Goal: Information Seeking & Learning: Compare options

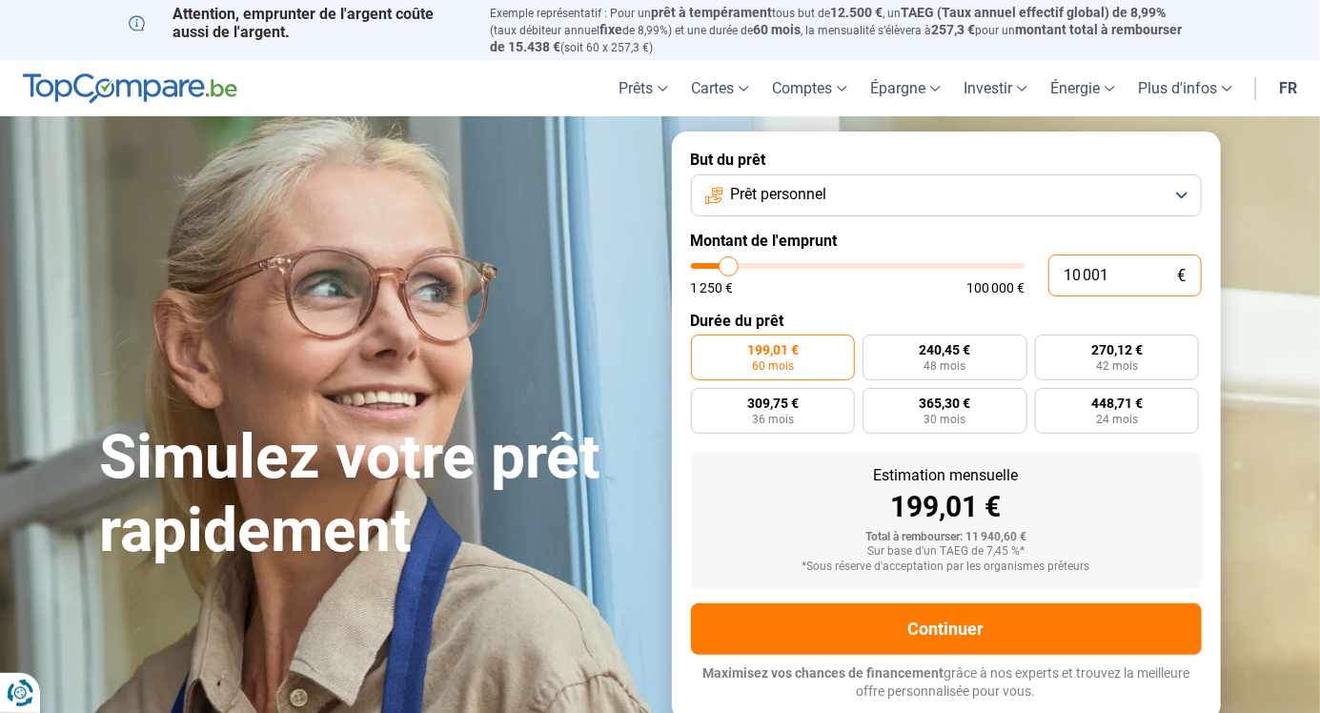
click at [1136, 278] on input "10 001" at bounding box center [1125, 276] width 153 height 42
type input "1 000"
type input "1250"
type input "100"
type input "1250"
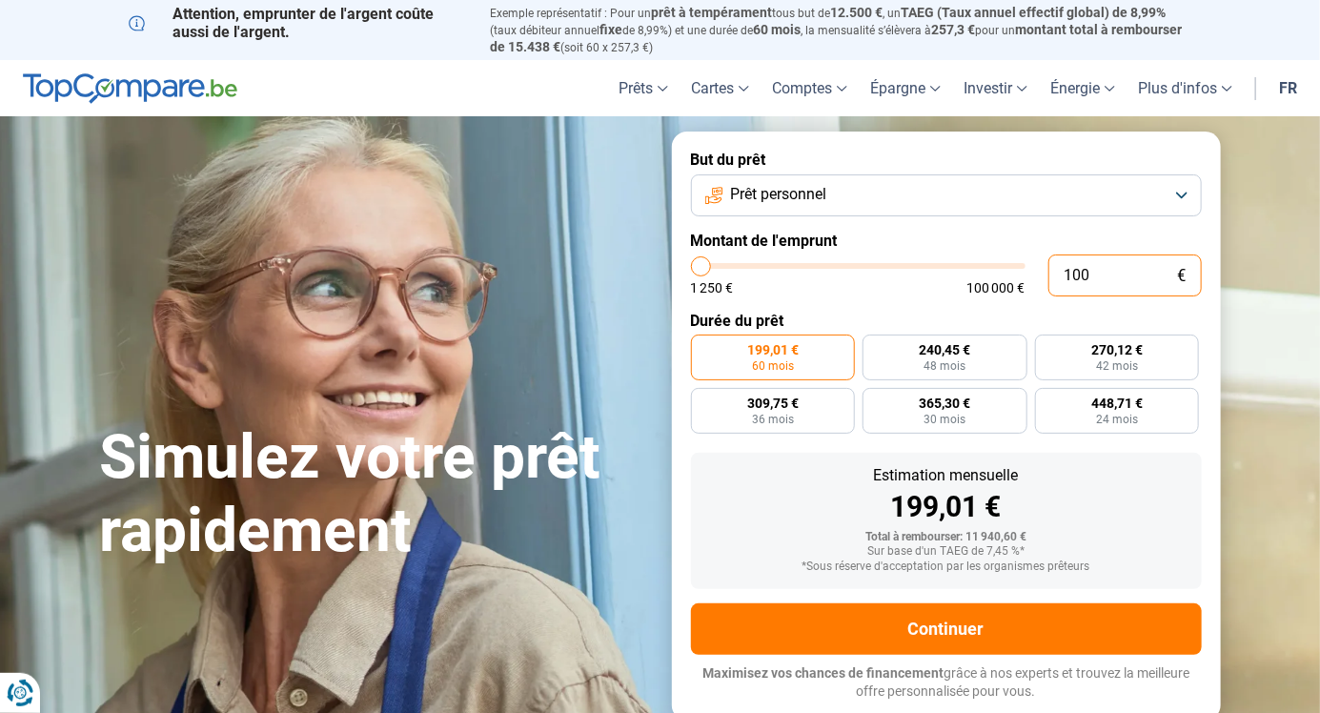
type input "10"
type input "1250"
type input "1"
type input "1250"
type input "0"
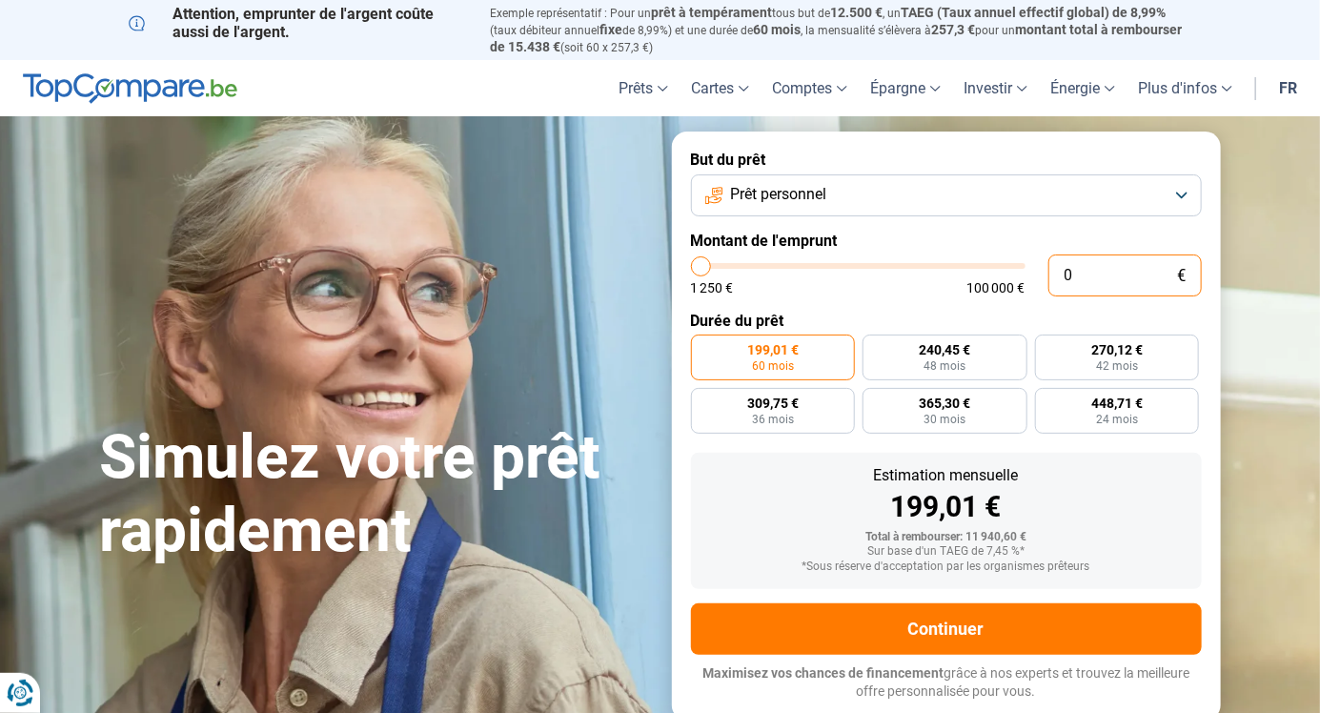
type input "1250"
type input "1 250"
type input "1250"
radio input "true"
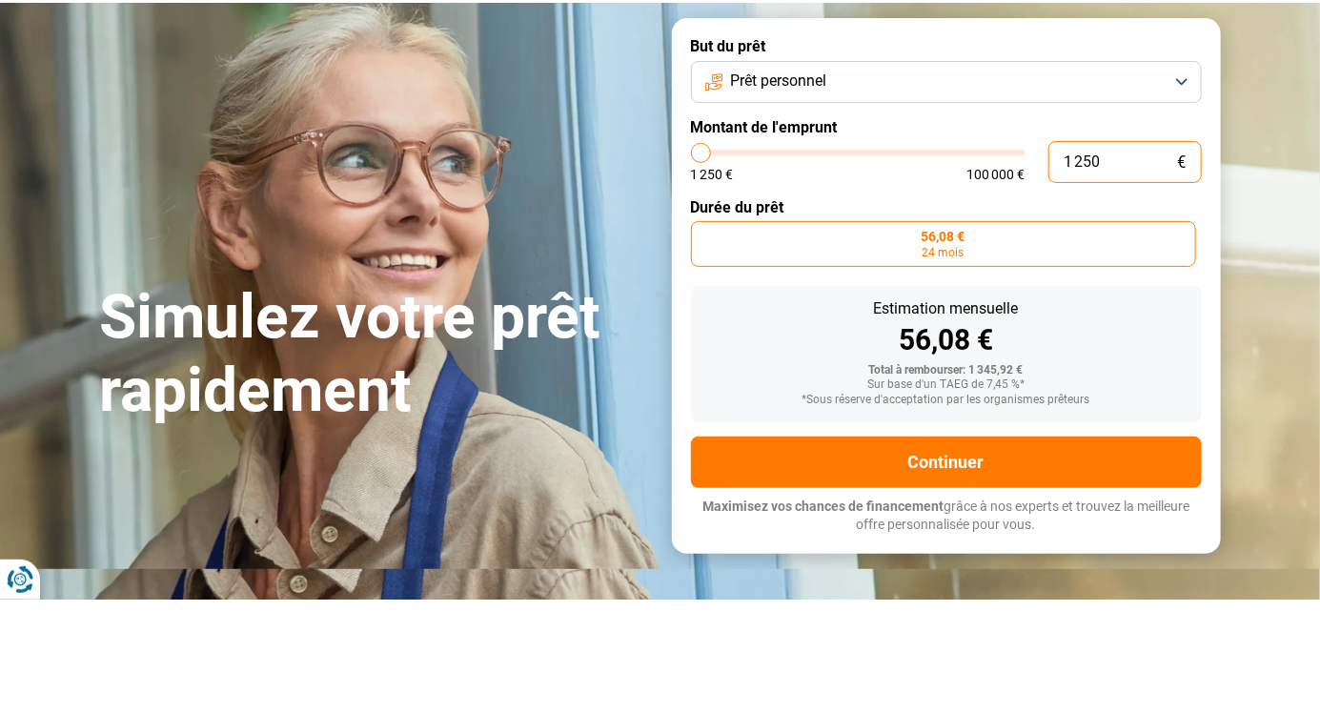
type input "125"
type input "1250"
type input "12"
type input "1250"
type input "1"
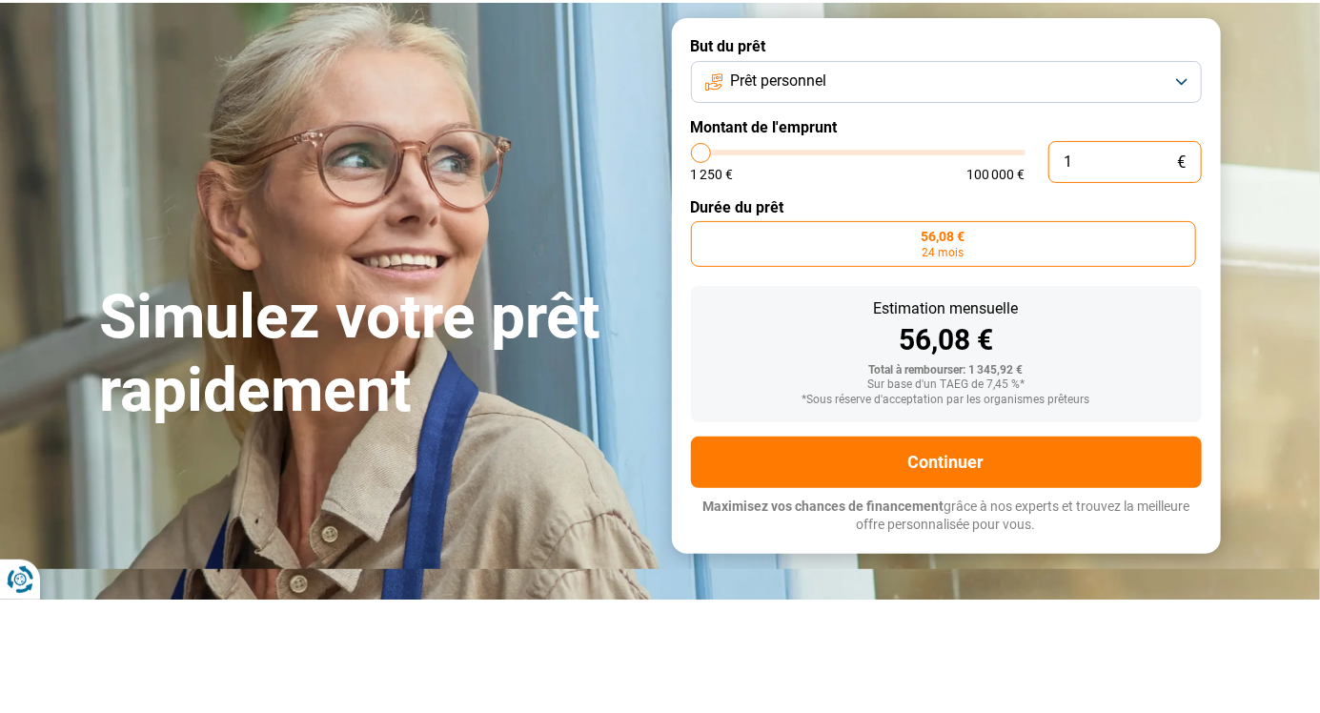
type input "1250"
type input "0"
type input "1250"
type input "4"
type input "1250"
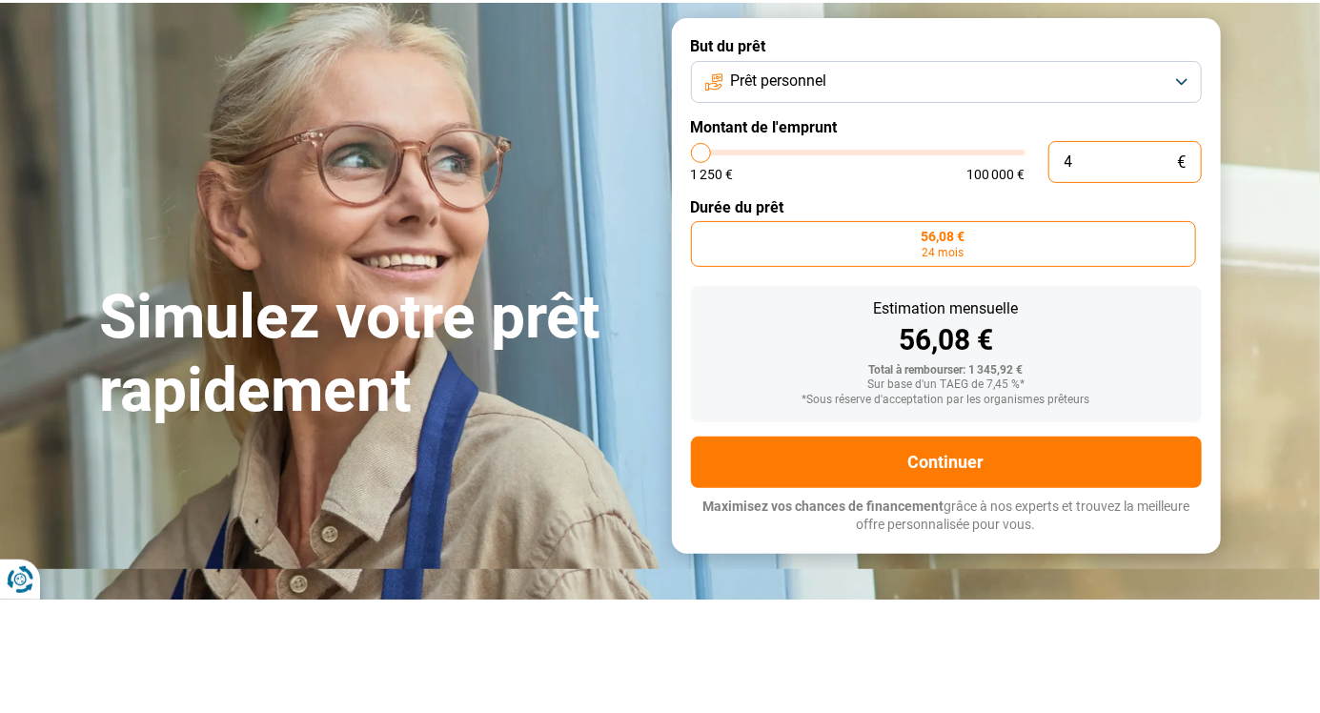
type input "44"
type input "1250"
type input "1 250"
type input "1250"
type input "125"
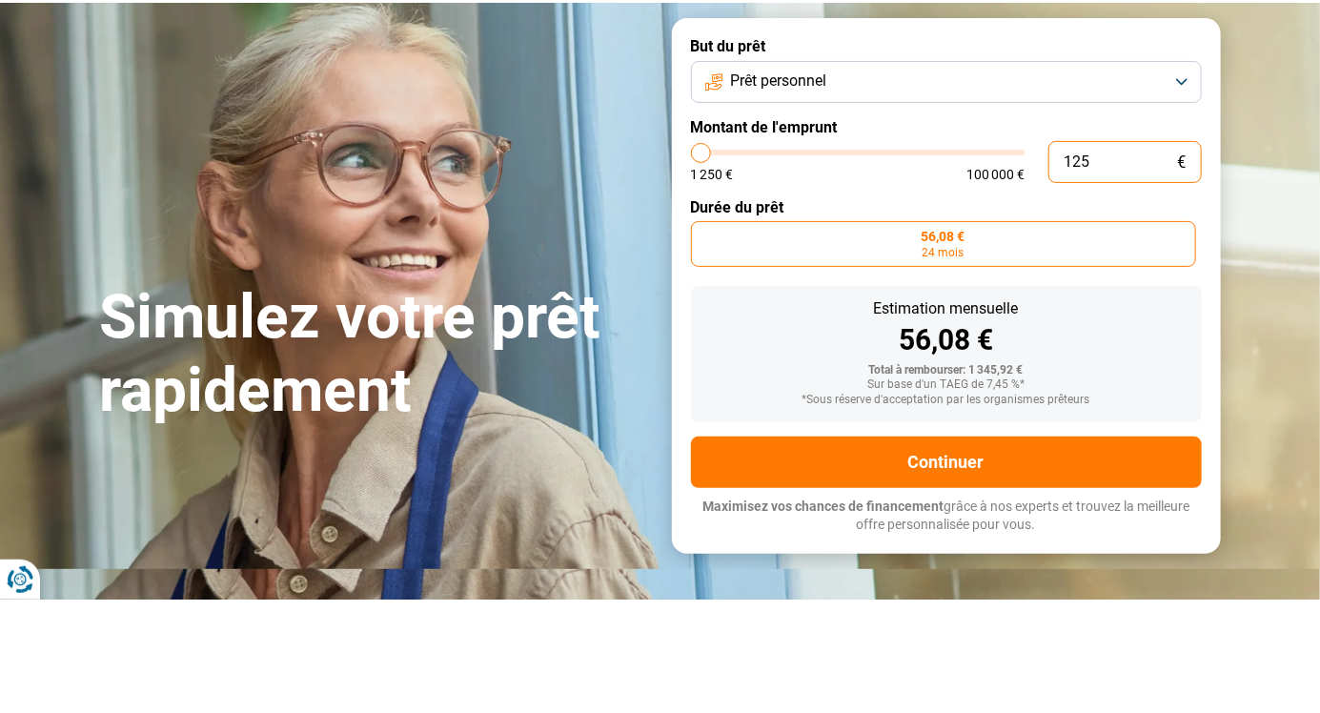
type input "1250"
type input "12"
type input "1250"
type input "1"
type input "1250"
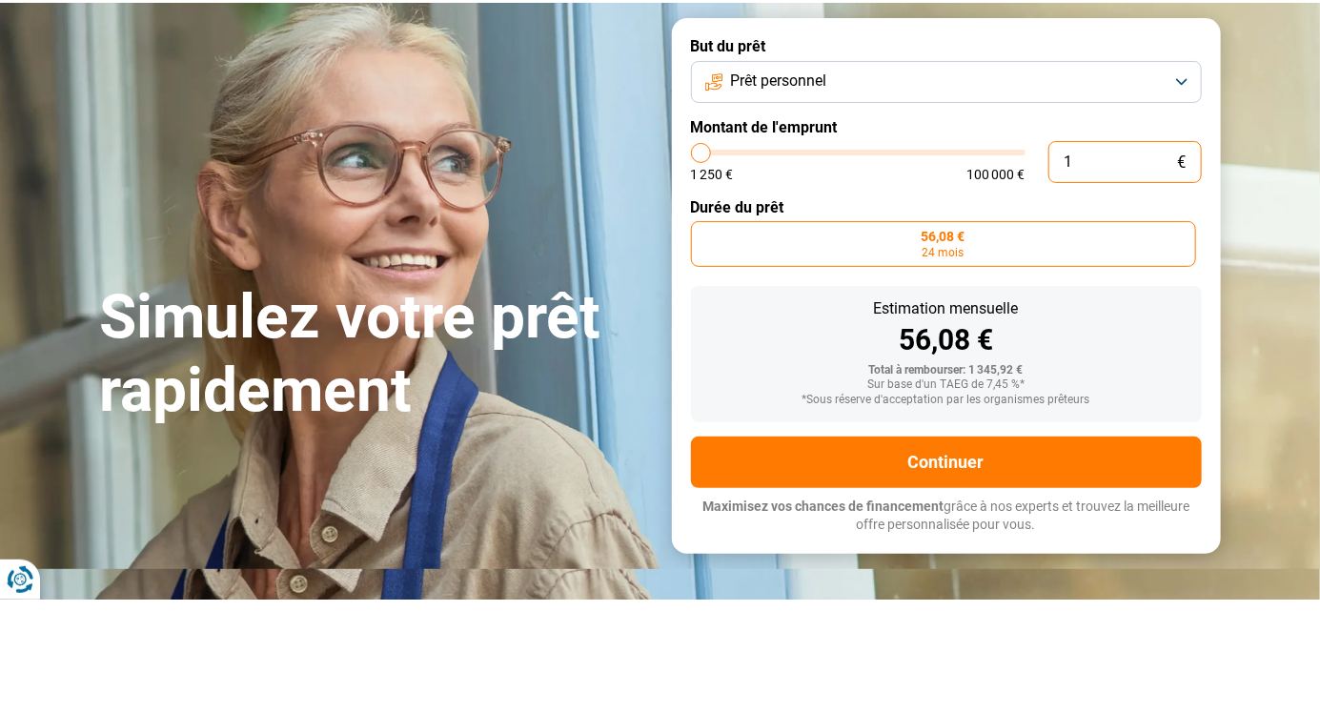
type input "0"
type input "1250"
type input "4"
type input "1250"
type input "45"
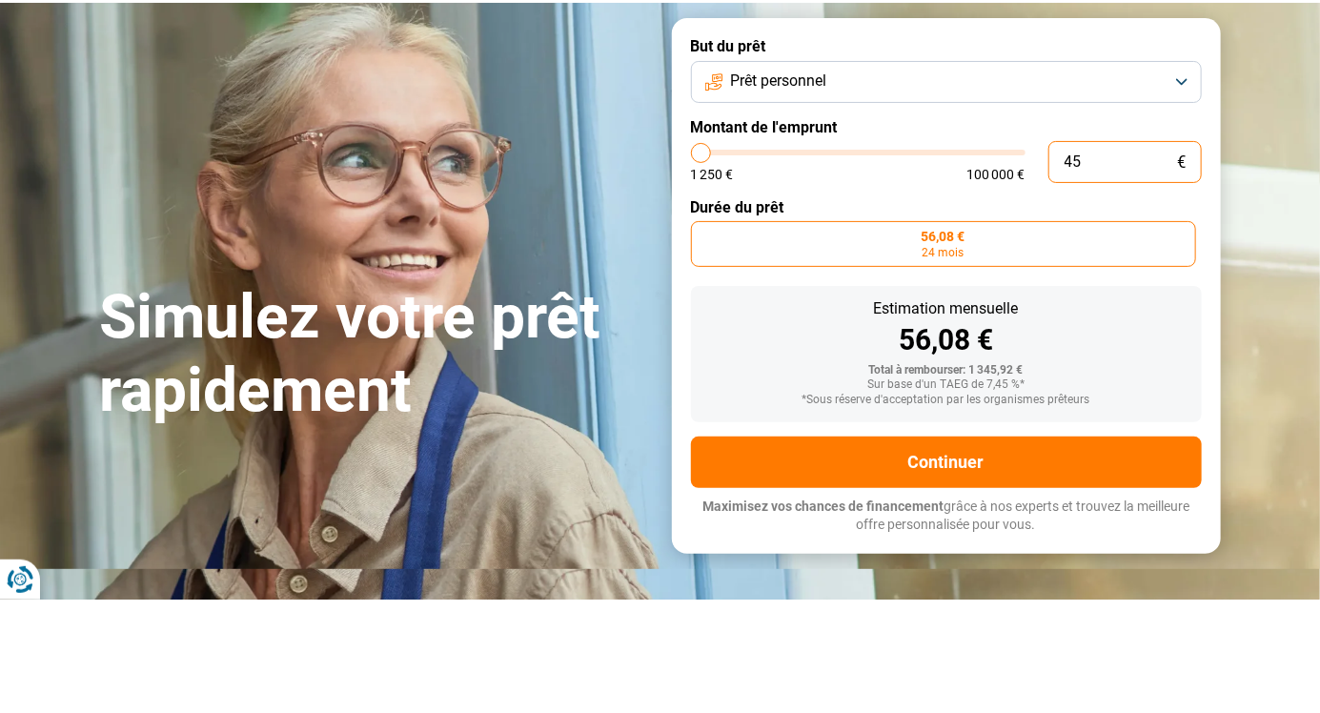
type input "1250"
type input "450"
type input "1250"
type input "4 500"
type input "4500"
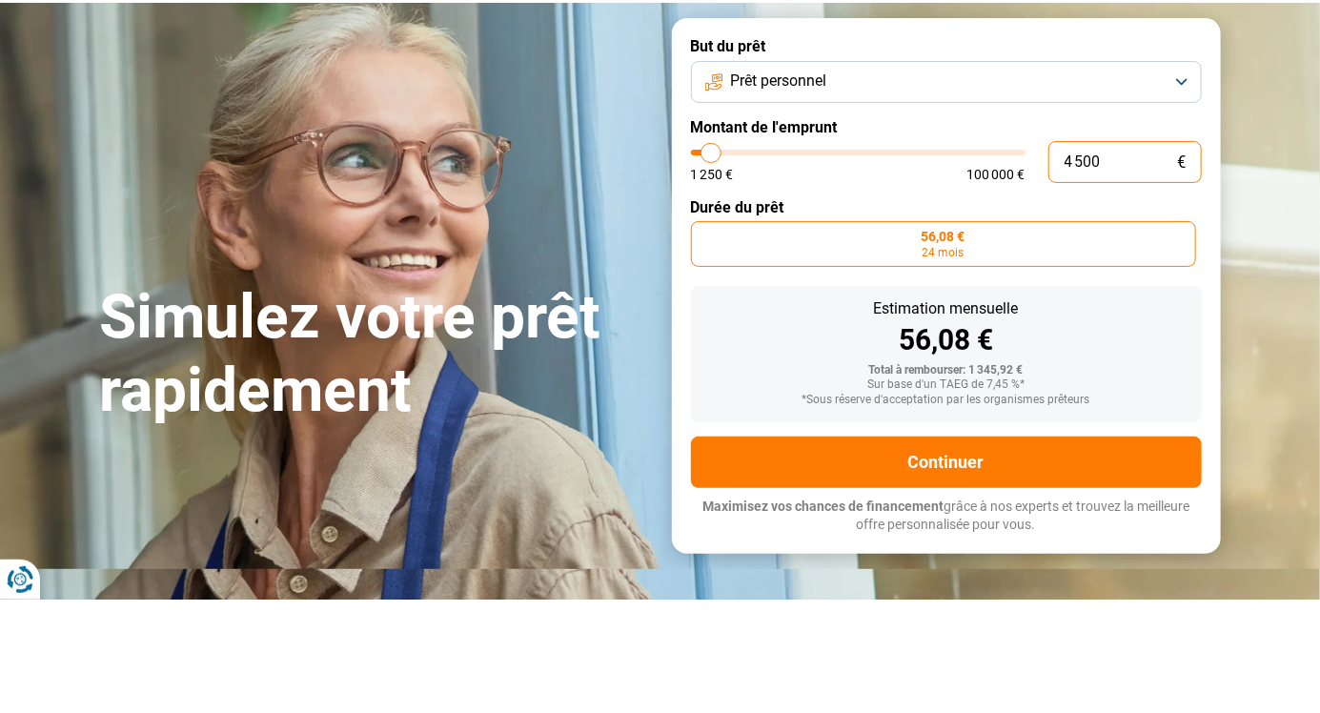
radio input "false"
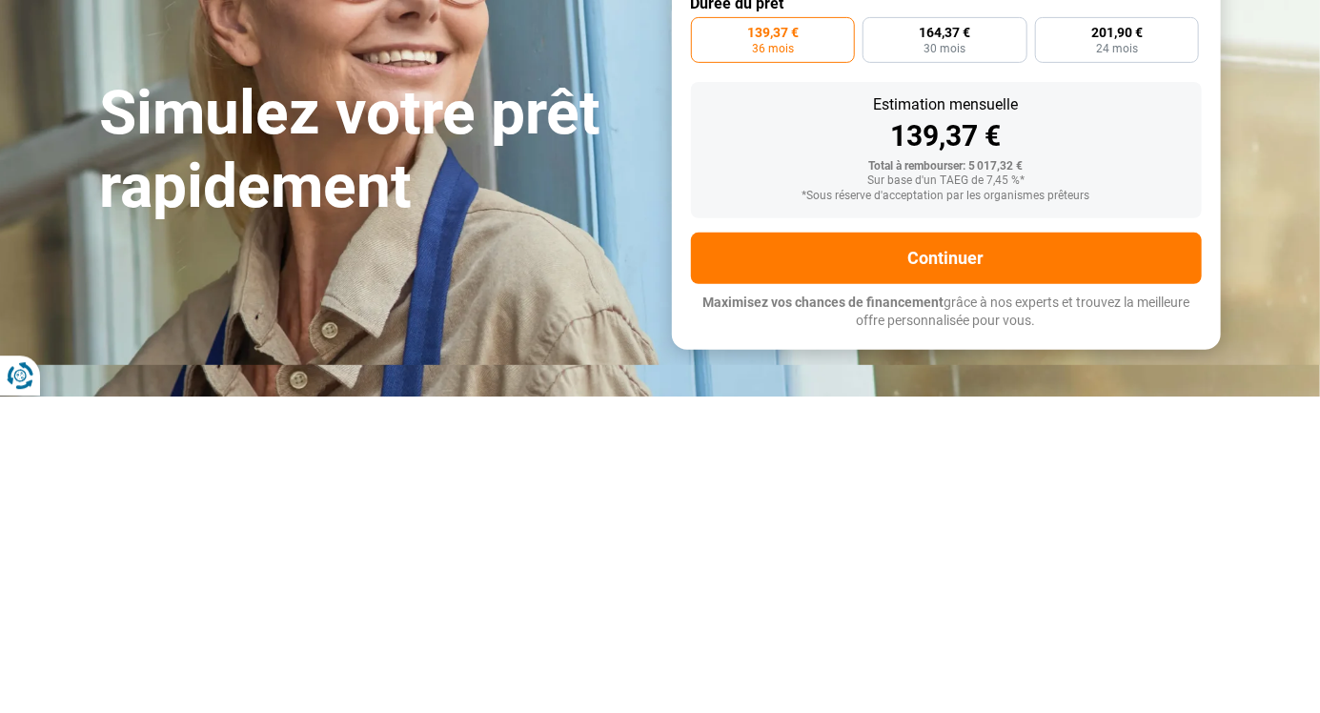
type input "4 500"
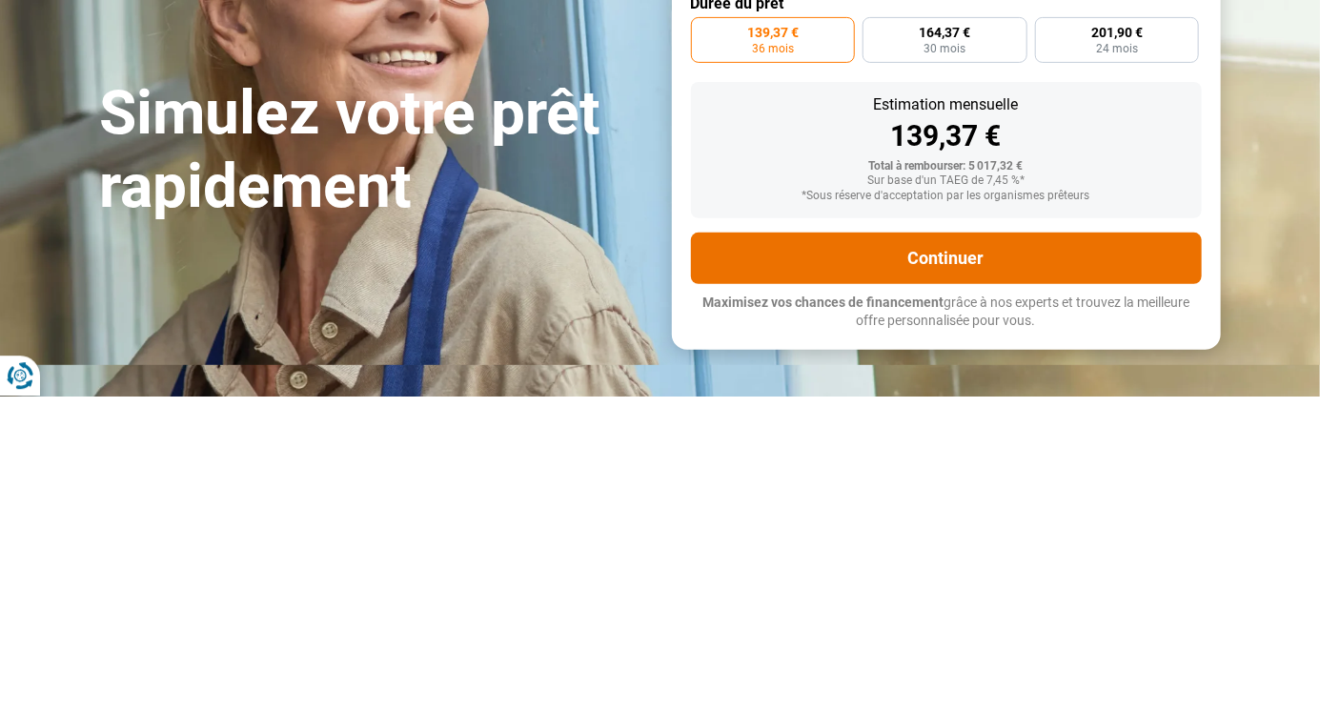
click at [1001, 572] on button "Continuer" at bounding box center [946, 575] width 511 height 51
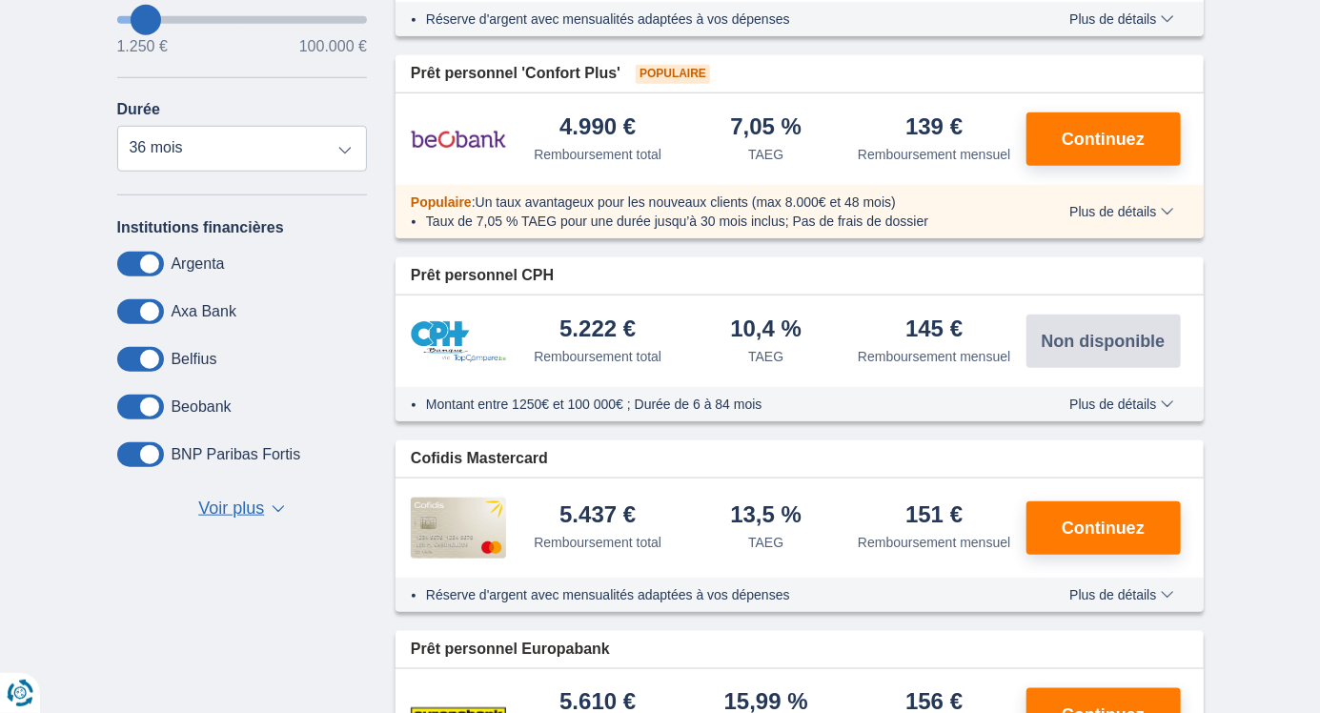
scroll to position [601, 0]
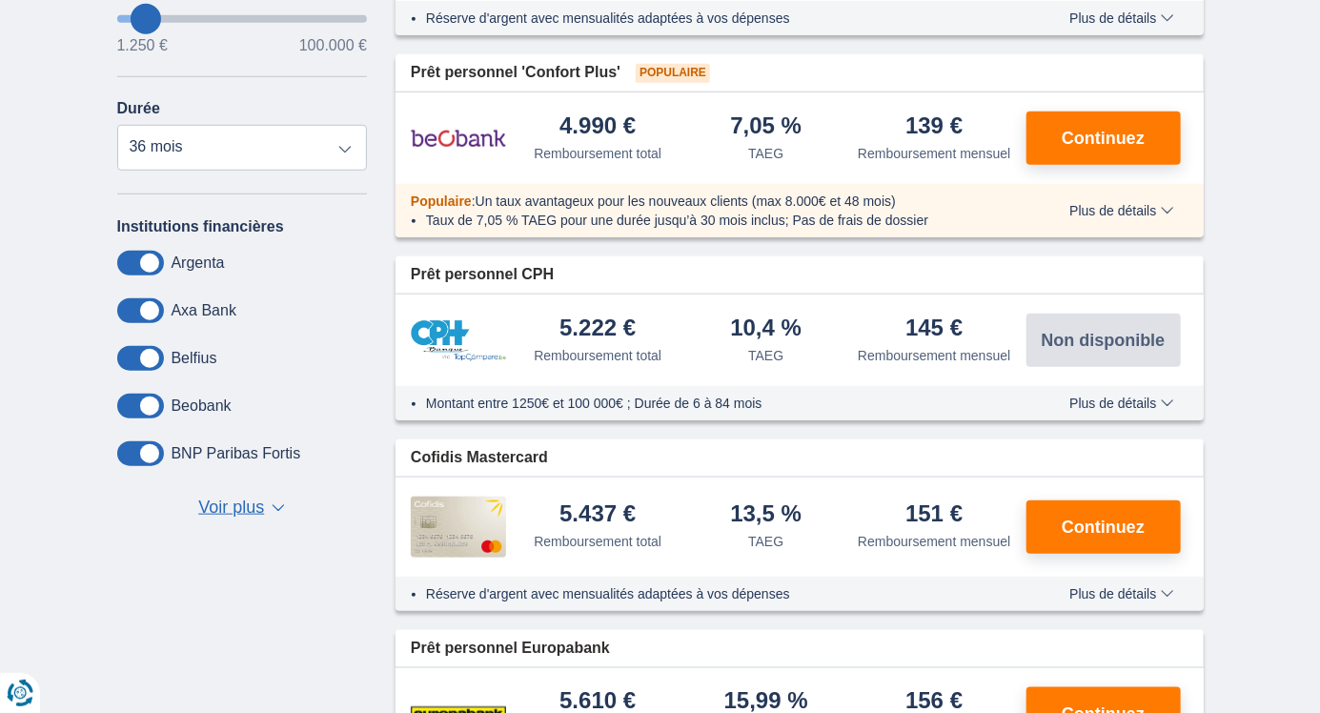
click at [285, 510] on span "▼" at bounding box center [278, 508] width 13 height 8
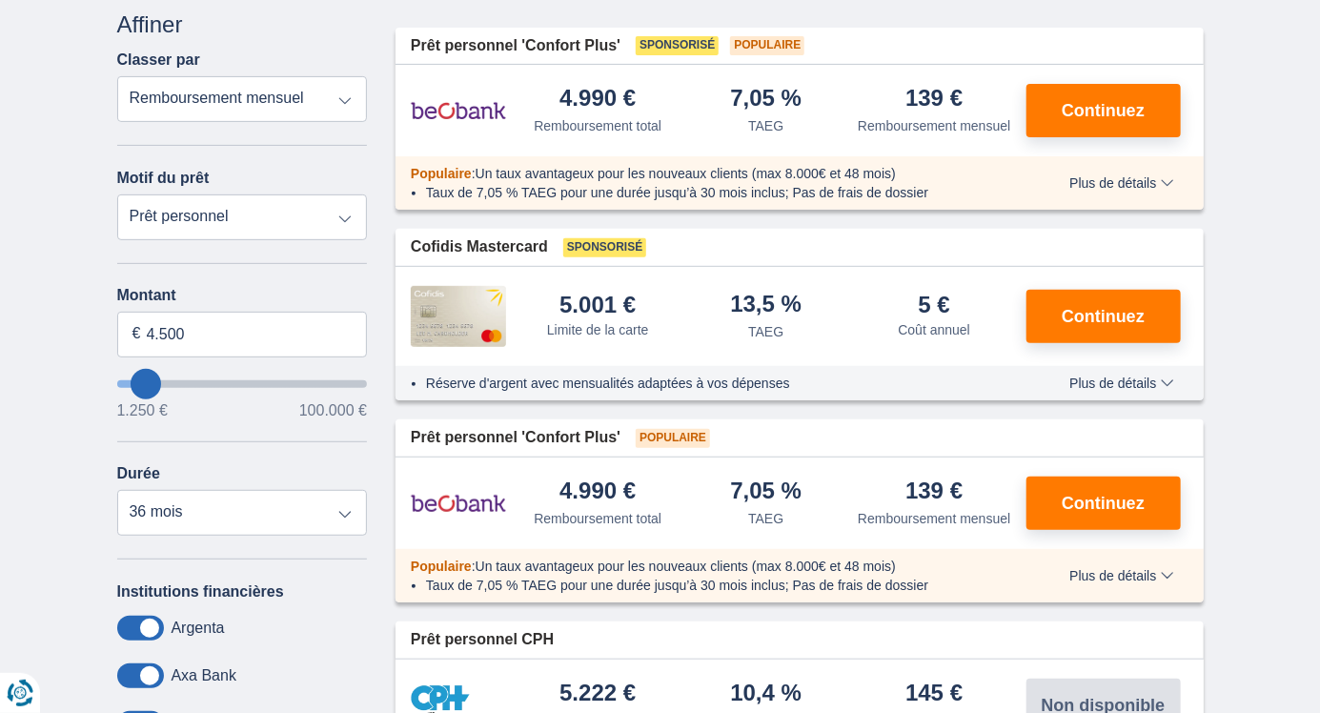
scroll to position [234, 0]
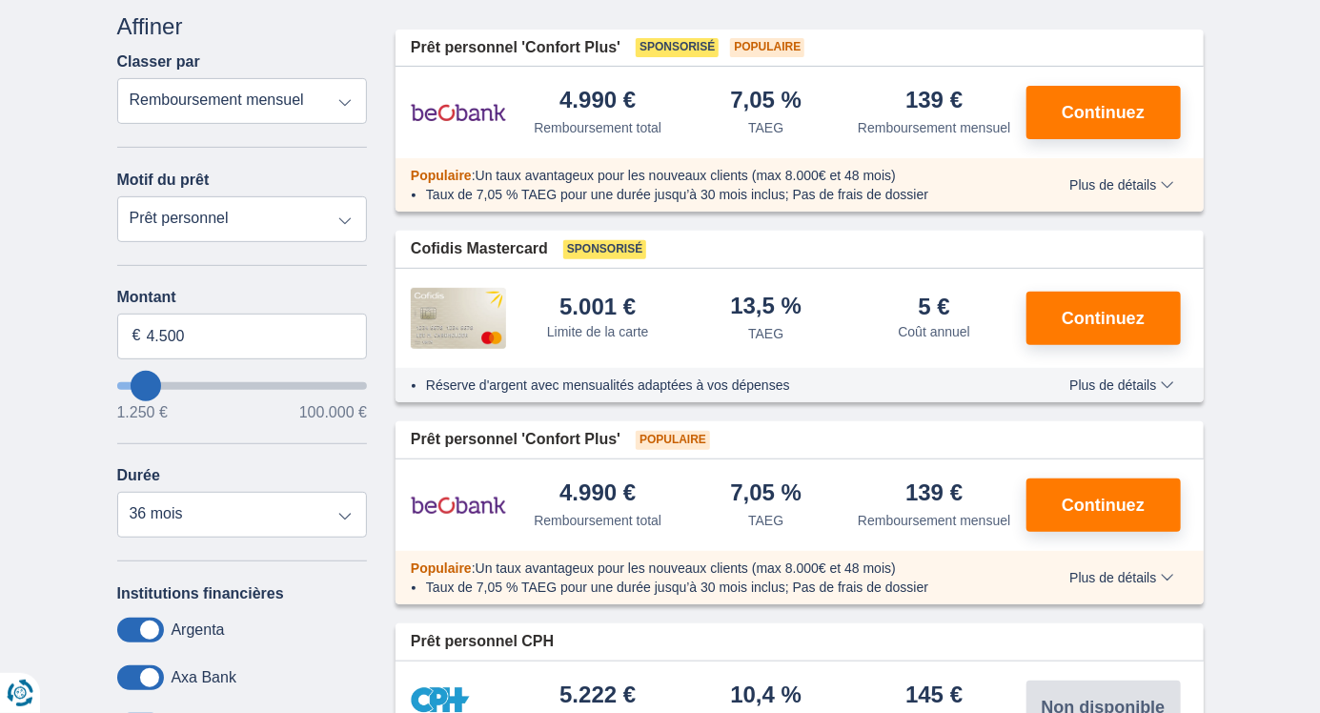
click at [1135, 323] on span "Continuez" at bounding box center [1103, 318] width 83 height 17
